Goal: Task Accomplishment & Management: Manage account settings

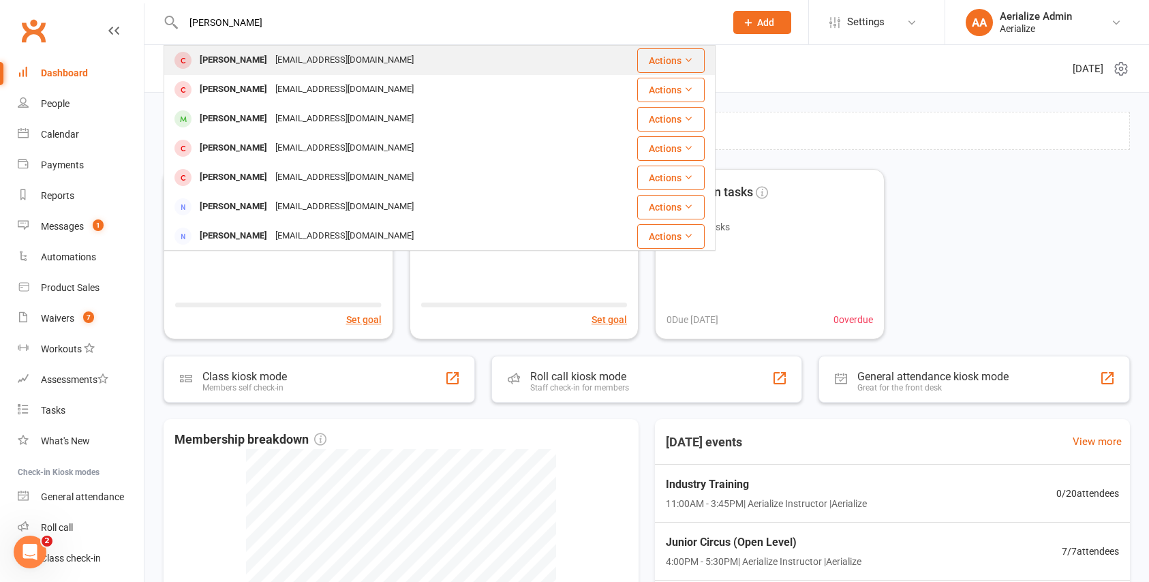
type input "[PERSON_NAME]"
click at [222, 58] on div "[PERSON_NAME]" at bounding box center [234, 60] width 76 height 20
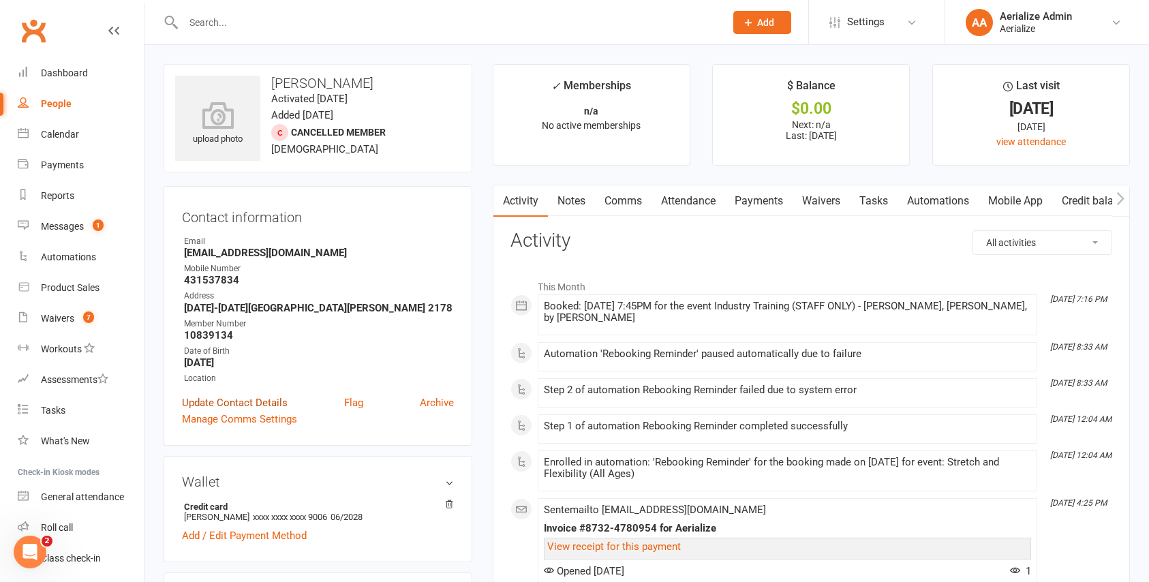
click at [250, 400] on link "Update Contact Details" at bounding box center [235, 403] width 106 height 16
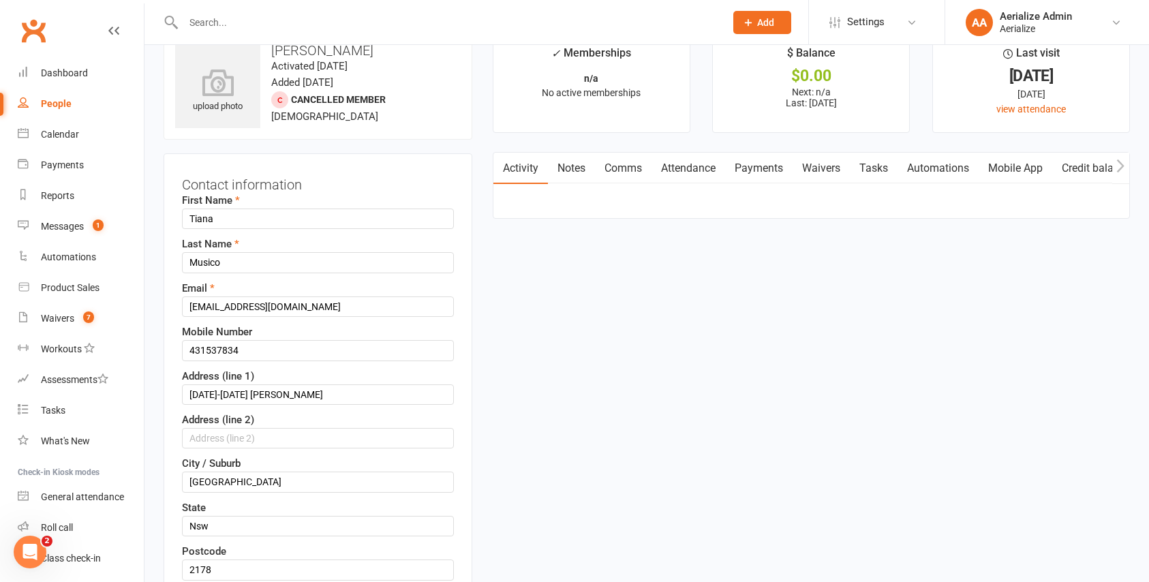
scroll to position [64, 0]
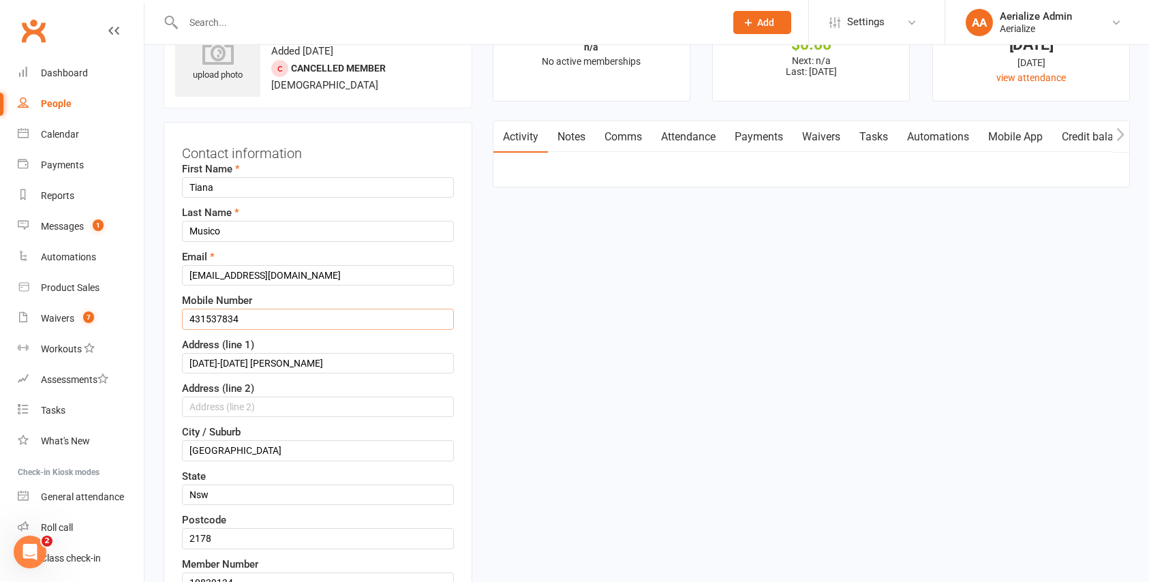
click at [188, 315] on input "431537834" at bounding box center [318, 319] width 272 height 20
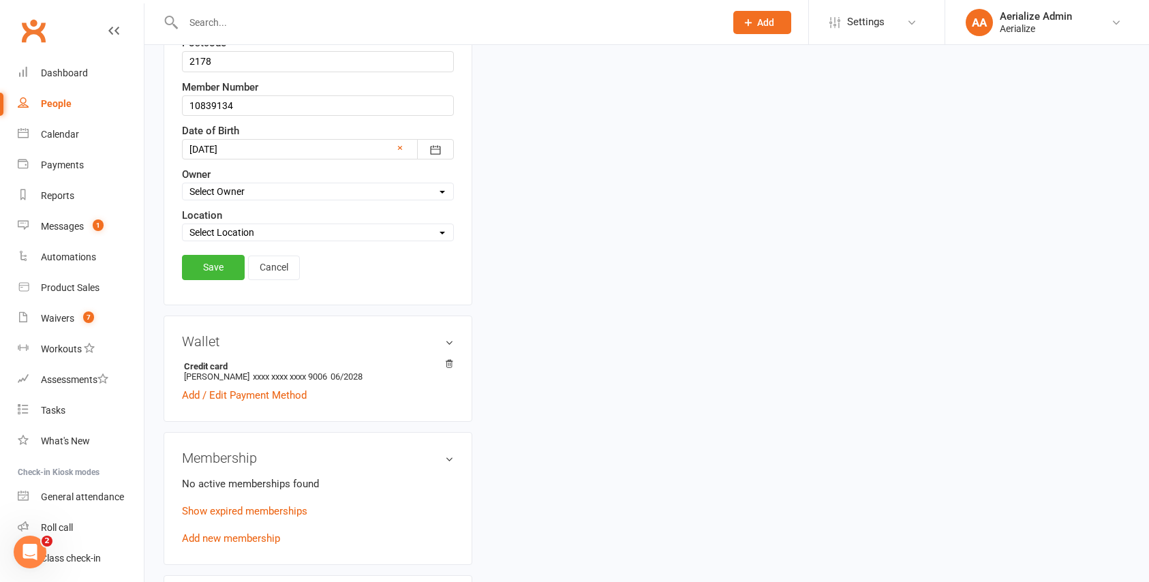
scroll to position [595, 0]
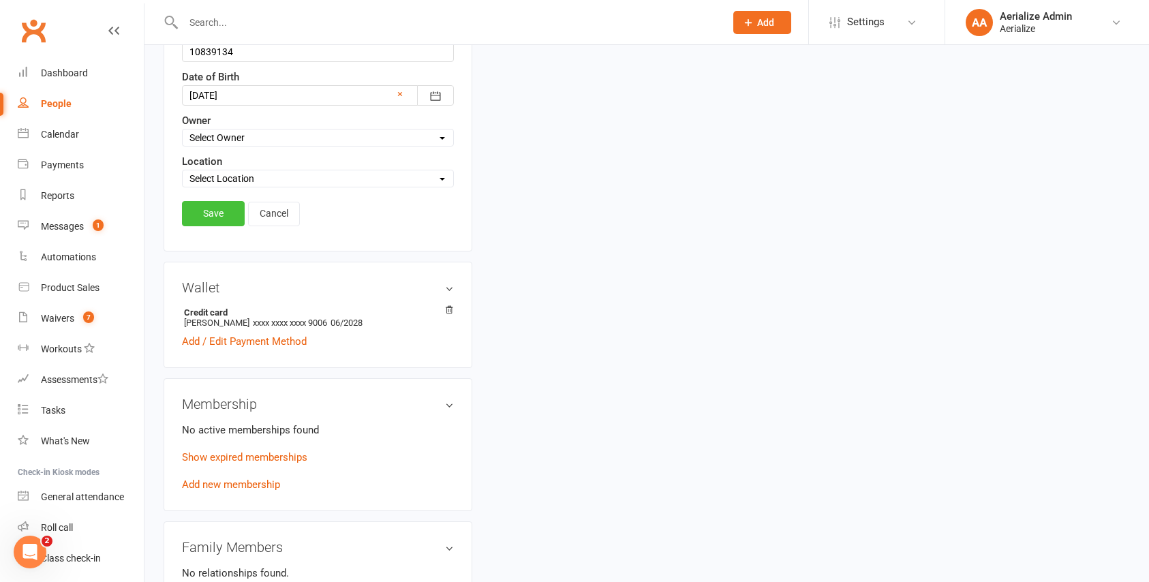
type input "0431537834"
click at [213, 214] on link "Save" at bounding box center [213, 213] width 63 height 25
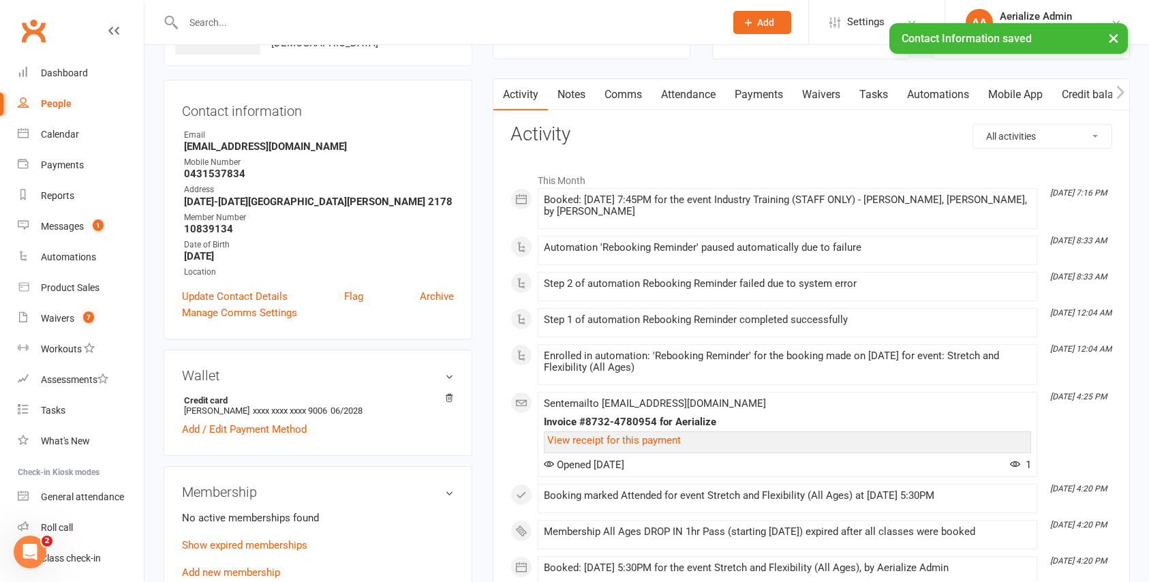
scroll to position [100, 0]
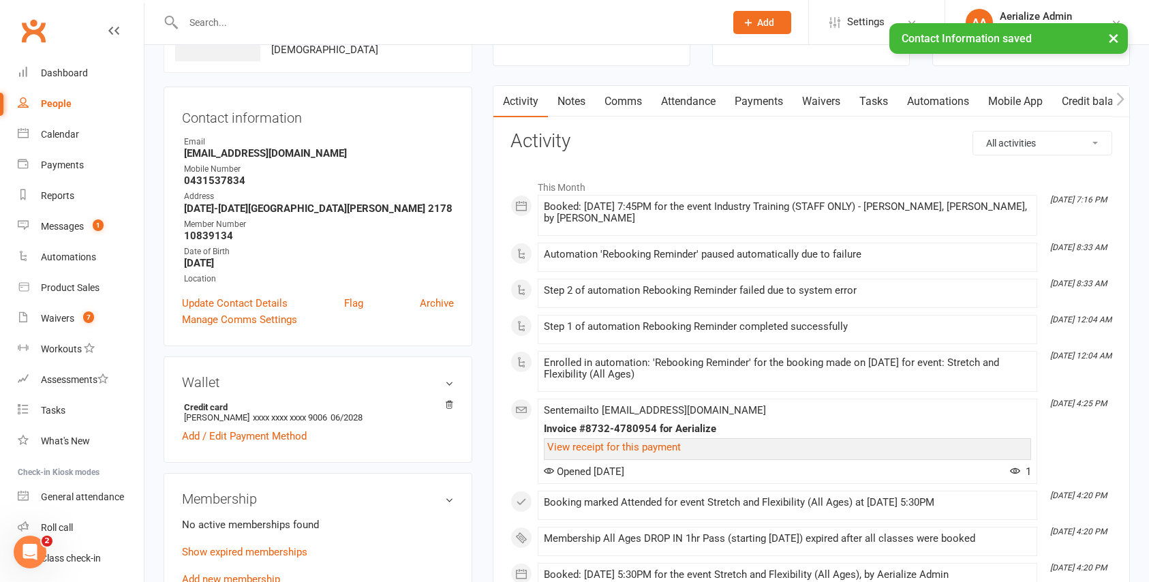
click at [205, 179] on strong "0431537834" at bounding box center [319, 180] width 270 height 12
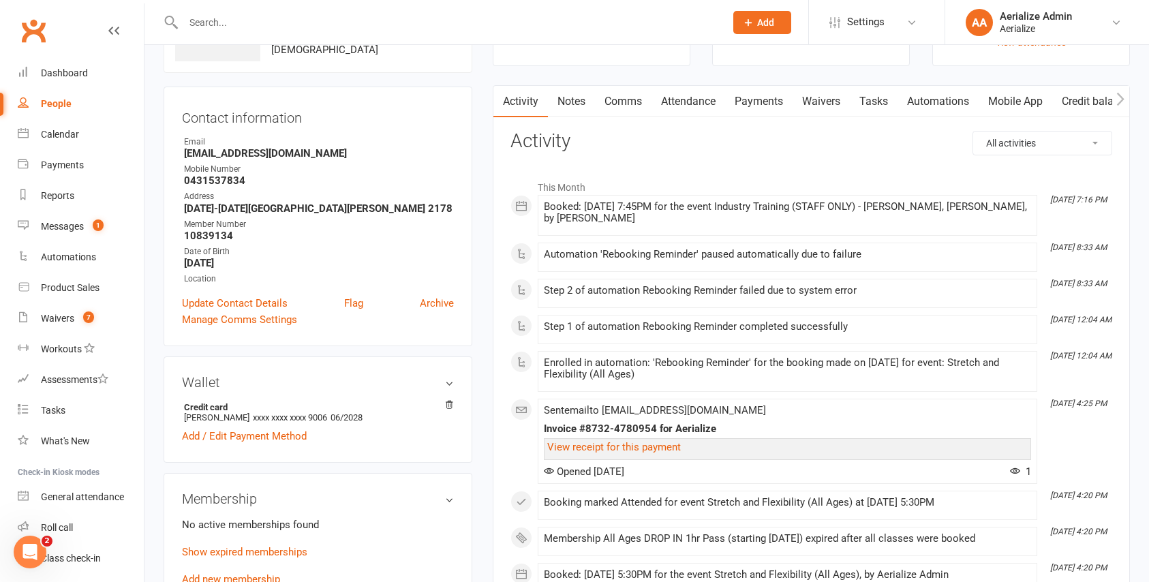
click at [209, 177] on strong "0431537834" at bounding box center [319, 180] width 270 height 12
